Goal: Task Accomplishment & Management: Complete application form

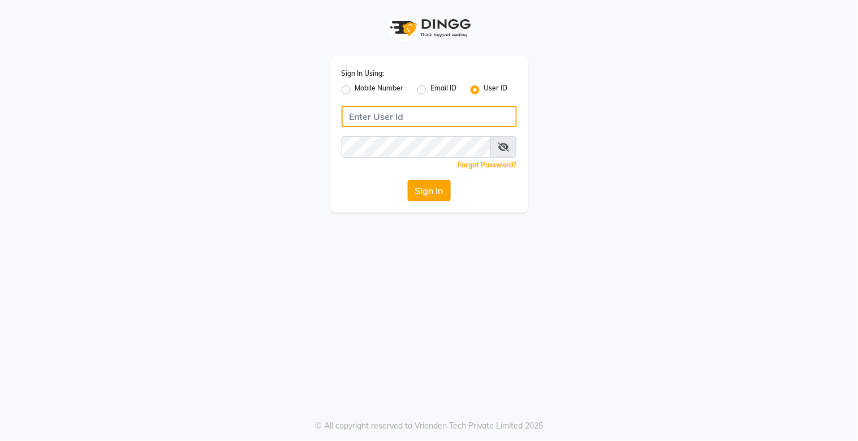
type input "Jaguar@123"
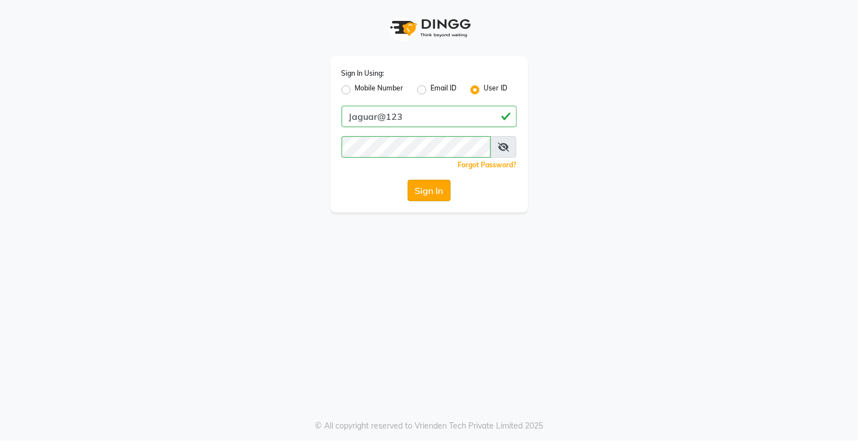
click at [422, 189] on button "Sign In" at bounding box center [429, 190] width 43 height 21
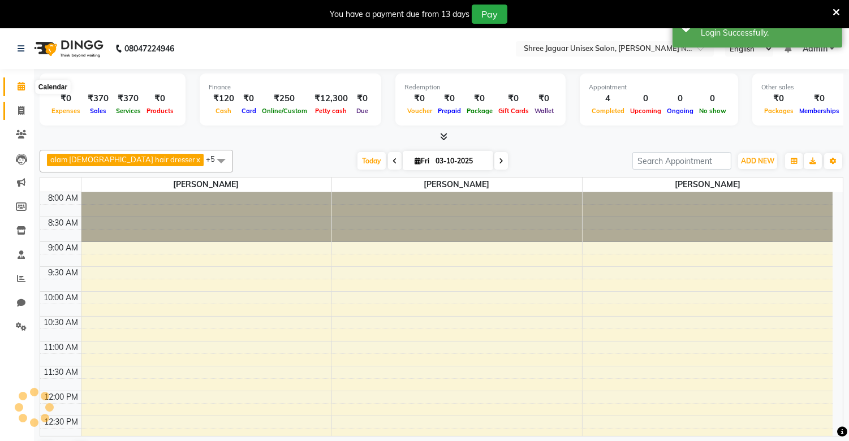
click at [24, 103] on link "Invoice" at bounding box center [16, 111] width 27 height 19
select select "service"
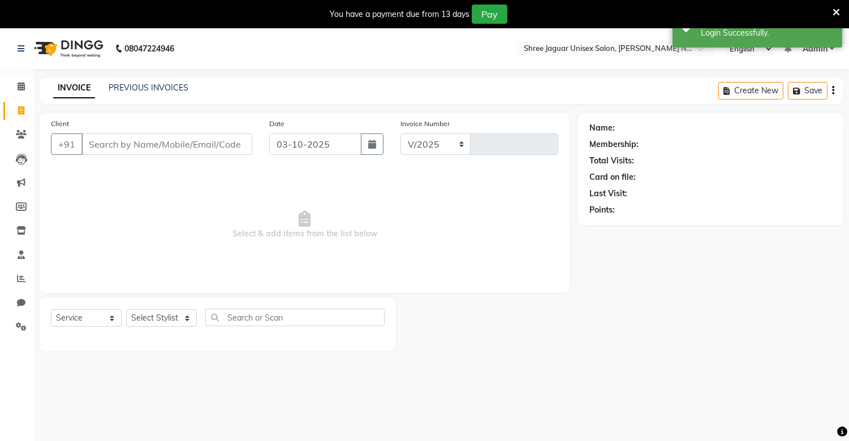
select select "8688"
type input "0480"
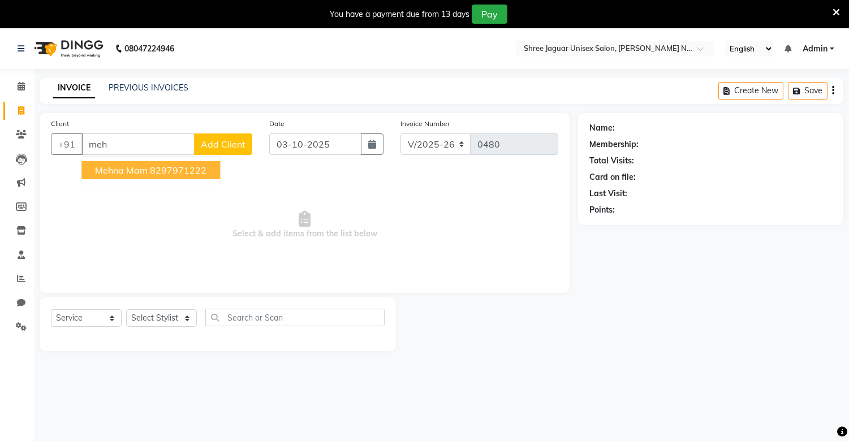
click at [149, 170] on button "mehna mam 8297971222" at bounding box center [150, 170] width 139 height 18
type input "8297971222"
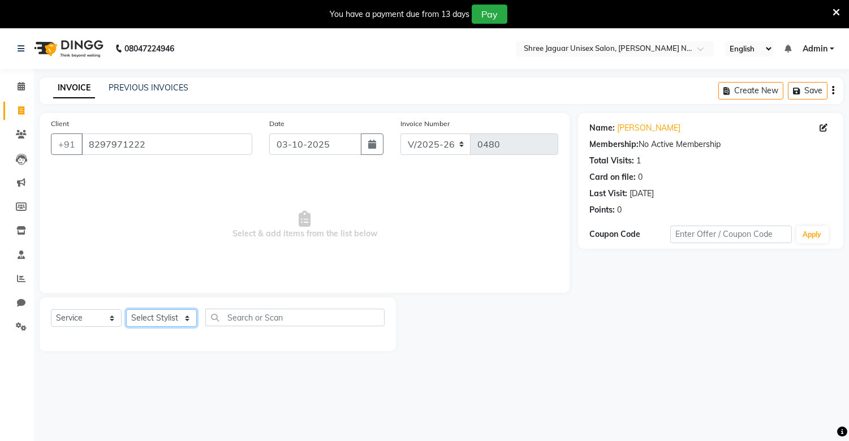
click at [168, 314] on select "Select Stylist [PERSON_NAME] [PERSON_NAME]" at bounding box center [161, 318] width 71 height 18
select select "88619"
click at [126, 310] on select "Select Stylist [PERSON_NAME] [PERSON_NAME]" at bounding box center [161, 318] width 71 height 18
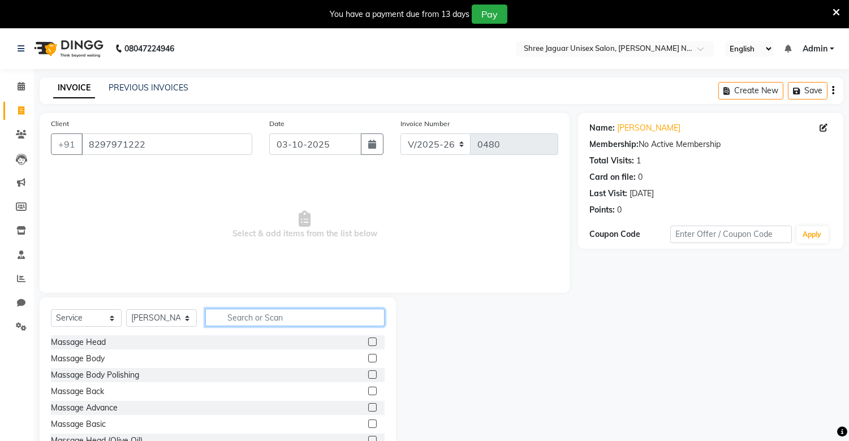
click at [262, 313] on input "text" at bounding box center [294, 318] width 179 height 18
type input "hair"
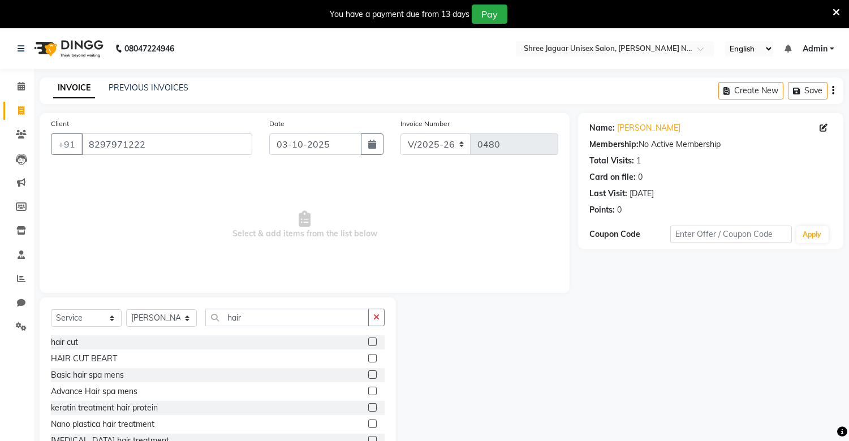
click at [368, 341] on label at bounding box center [372, 342] width 8 height 8
click at [368, 341] on input "checkbox" at bounding box center [371, 342] width 7 height 7
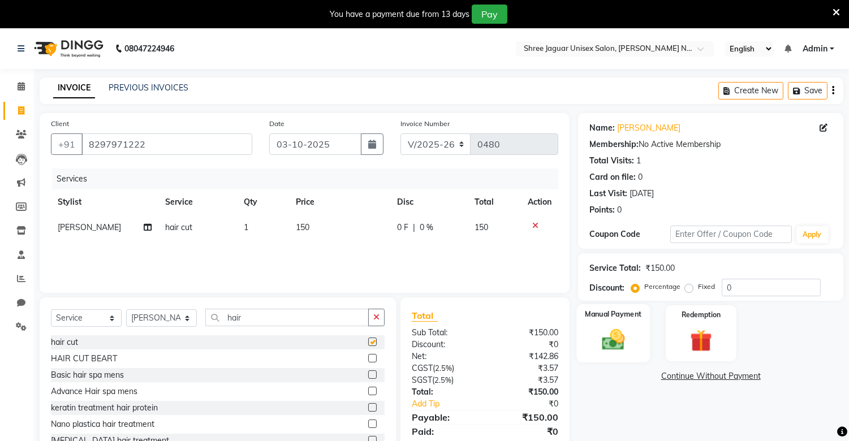
checkbox input "false"
click at [621, 340] on img at bounding box center [613, 340] width 37 height 27
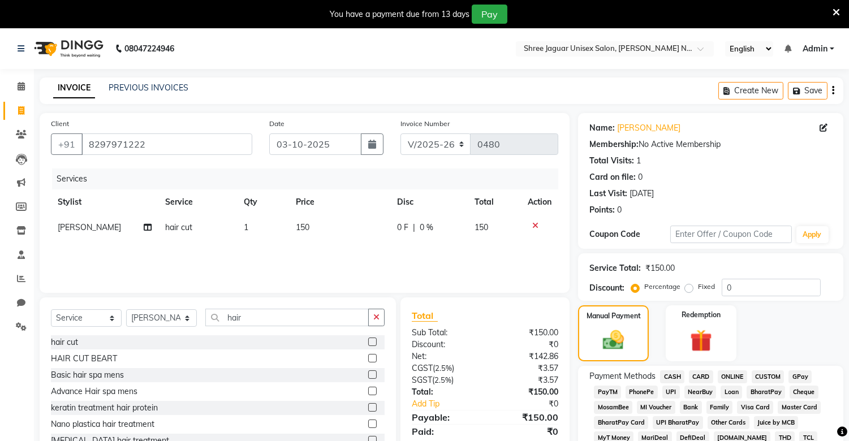
click at [639, 387] on span "PhonePe" at bounding box center [641, 392] width 32 height 13
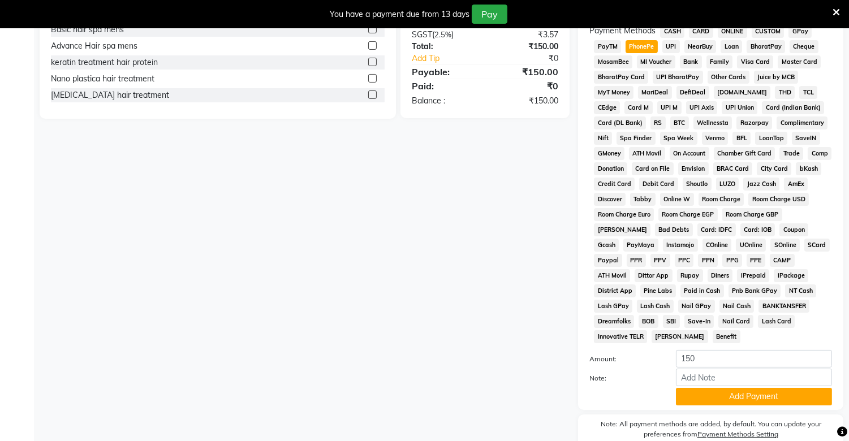
scroll to position [385, 0]
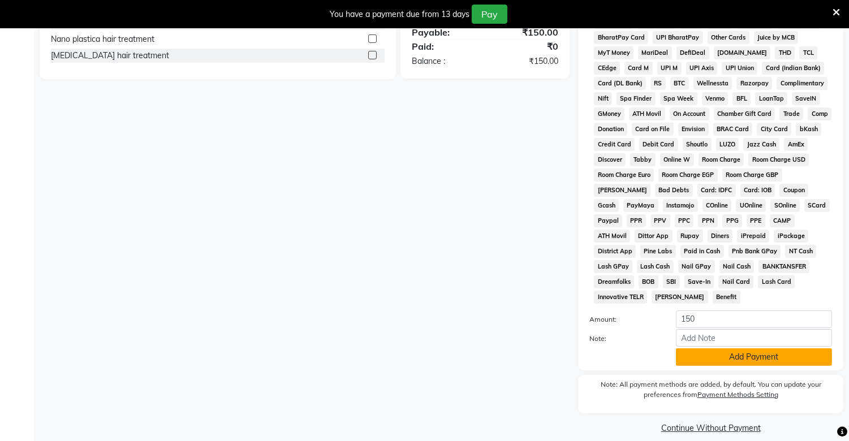
click at [694, 348] on button "Add Payment" at bounding box center [754, 357] width 156 height 18
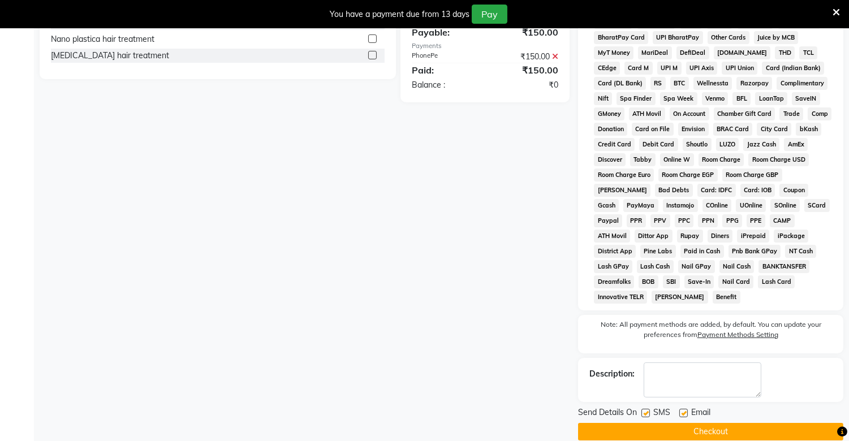
click at [642, 409] on label at bounding box center [645, 413] width 8 height 8
click at [642, 410] on input "checkbox" at bounding box center [644, 413] width 7 height 7
checkbox input "false"
click at [684, 409] on label at bounding box center [683, 413] width 8 height 8
click at [684, 410] on input "checkbox" at bounding box center [682, 413] width 7 height 7
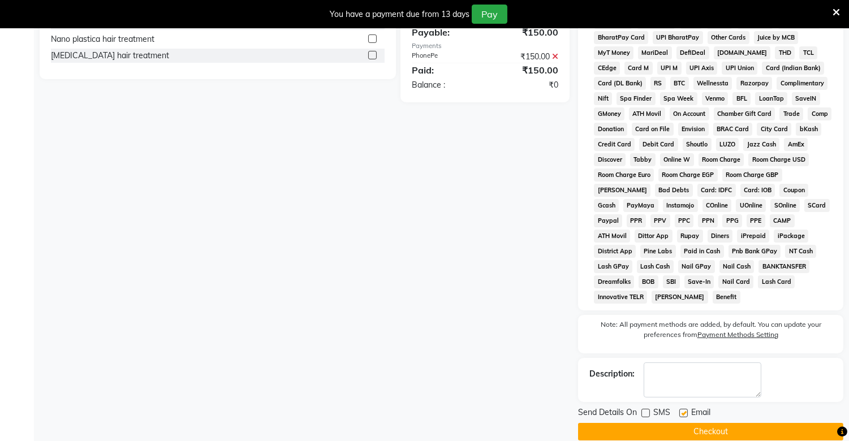
checkbox input "false"
click at [680, 423] on button "Checkout" at bounding box center [710, 432] width 265 height 18
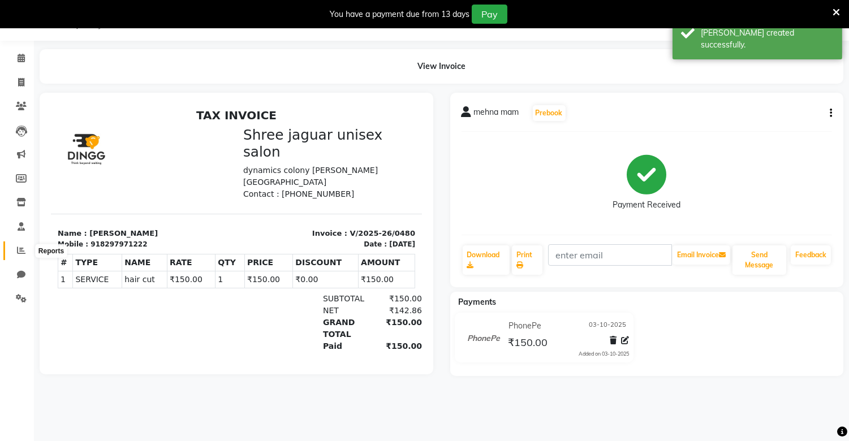
click at [15, 249] on span at bounding box center [21, 250] width 20 height 13
